Goal: Task Accomplishment & Management: Manage account settings

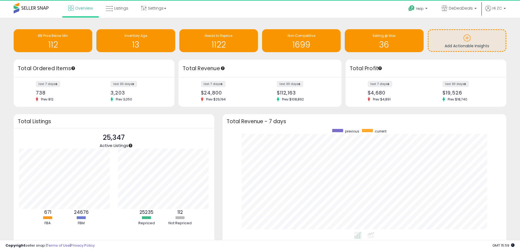
scroll to position [272794, 272624]
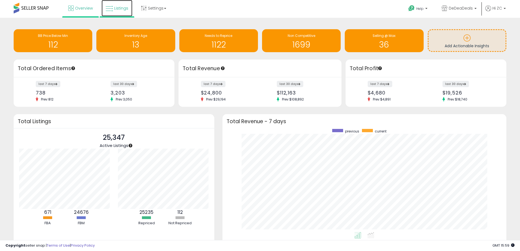
click at [114, 10] on span "Listings" at bounding box center [121, 7] width 14 height 5
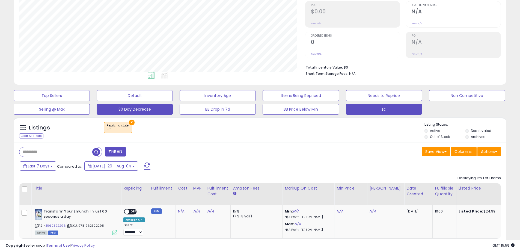
scroll to position [116, 0]
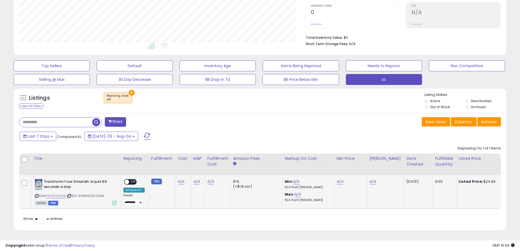
click at [88, 193] on span "| SKU: 9781962522298" at bounding box center [85, 195] width 37 height 4
copy span "9781962522298"
click at [178, 179] on link "N/A" at bounding box center [181, 181] width 7 height 5
type input "*"
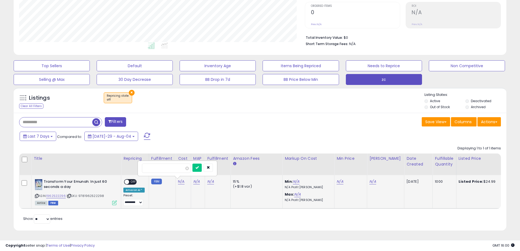
click button "submit" at bounding box center [196, 167] width 9 height 8
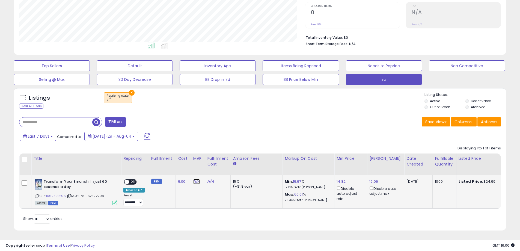
click at [194, 179] on link "N/A" at bounding box center [196, 181] width 7 height 5
type input "*****"
click button "submit" at bounding box center [211, 167] width 9 height 8
click at [210, 179] on link "N/A" at bounding box center [212, 181] width 7 height 5
type input "****"
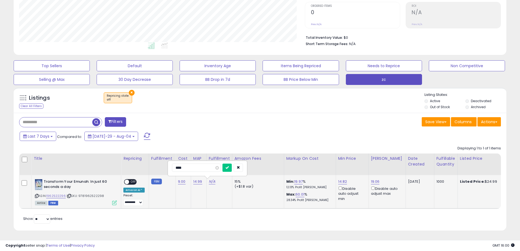
click button "submit" at bounding box center [226, 167] width 9 height 8
click at [298, 192] on link "59.98" at bounding box center [301, 194] width 10 height 5
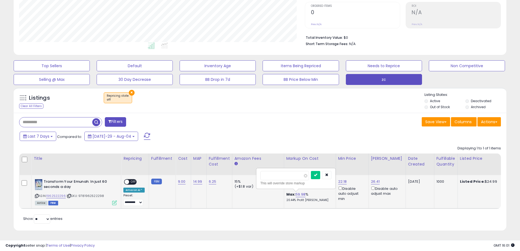
drag, startPoint x: 278, startPoint y: 169, endPoint x: 212, endPoint y: 186, distance: 67.6
click at [212, 186] on tr "**********" at bounding box center [292, 191] width 547 height 33
type input "***"
click button "submit" at bounding box center [315, 175] width 9 height 8
click at [127, 180] on span at bounding box center [126, 182] width 5 height 5
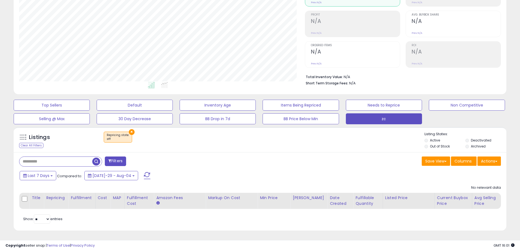
scroll to position [112, 286]
